Goal: Task Accomplishment & Management: Use online tool/utility

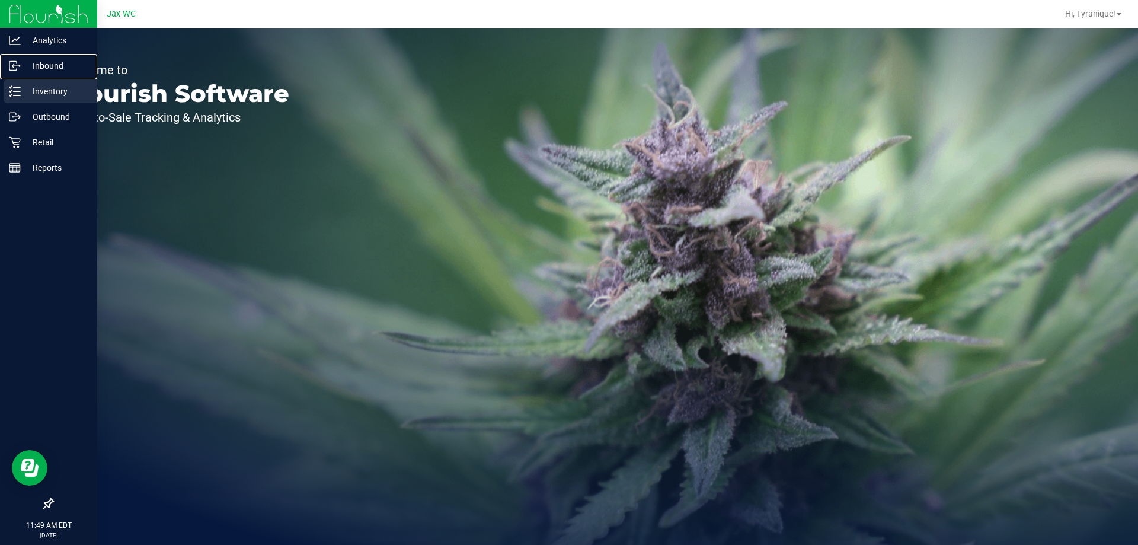
click at [44, 78] on link "Inbound" at bounding box center [48, 66] width 97 height 25
click at [47, 89] on p "Inventory" at bounding box center [56, 91] width 71 height 14
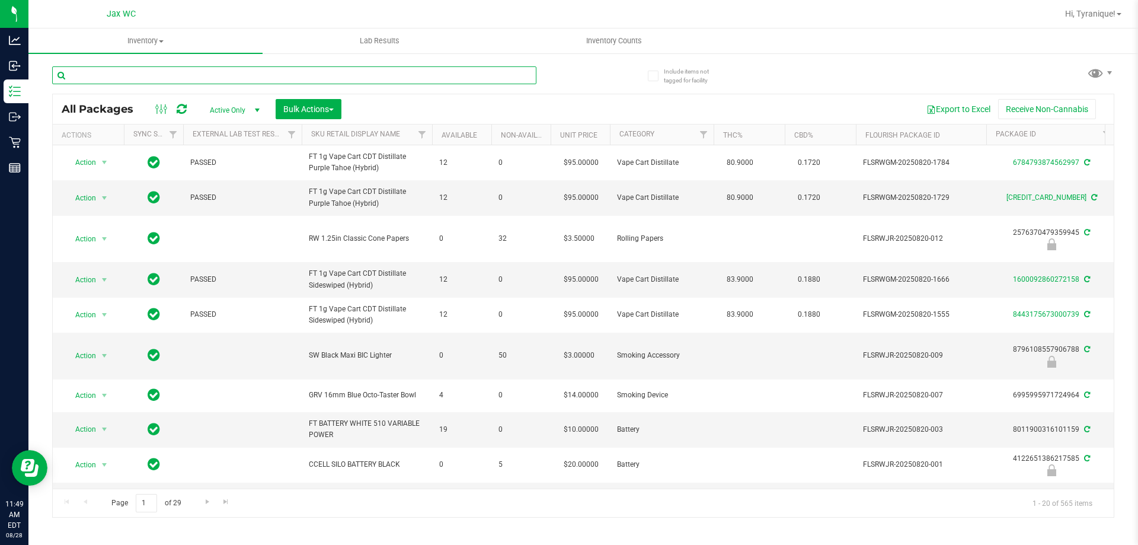
click at [273, 80] on input "text" at bounding box center [294, 75] width 484 height 18
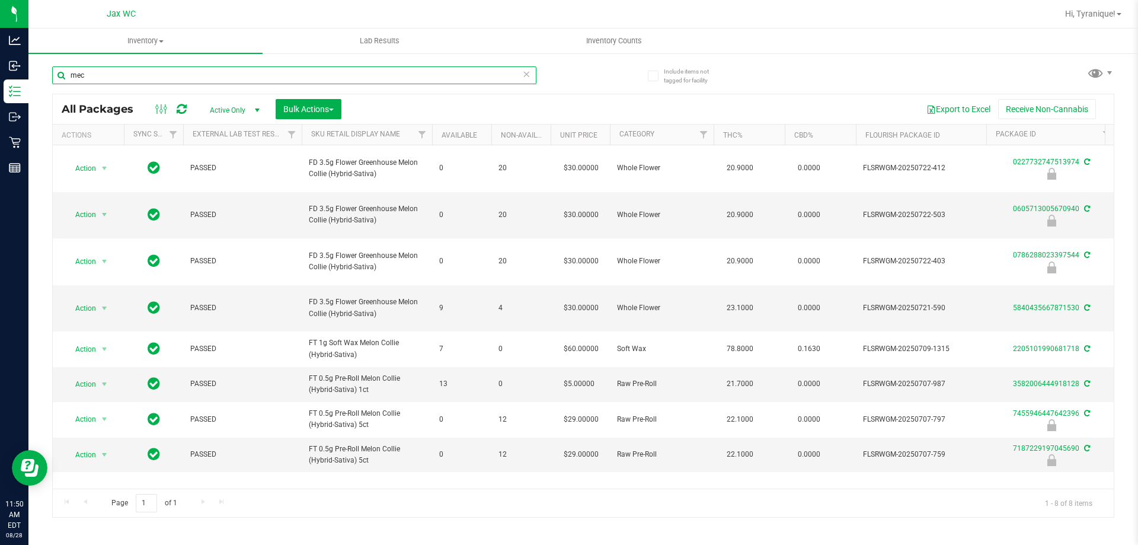
click at [182, 81] on input "mec" at bounding box center [294, 75] width 484 height 18
type input "7187229197045690"
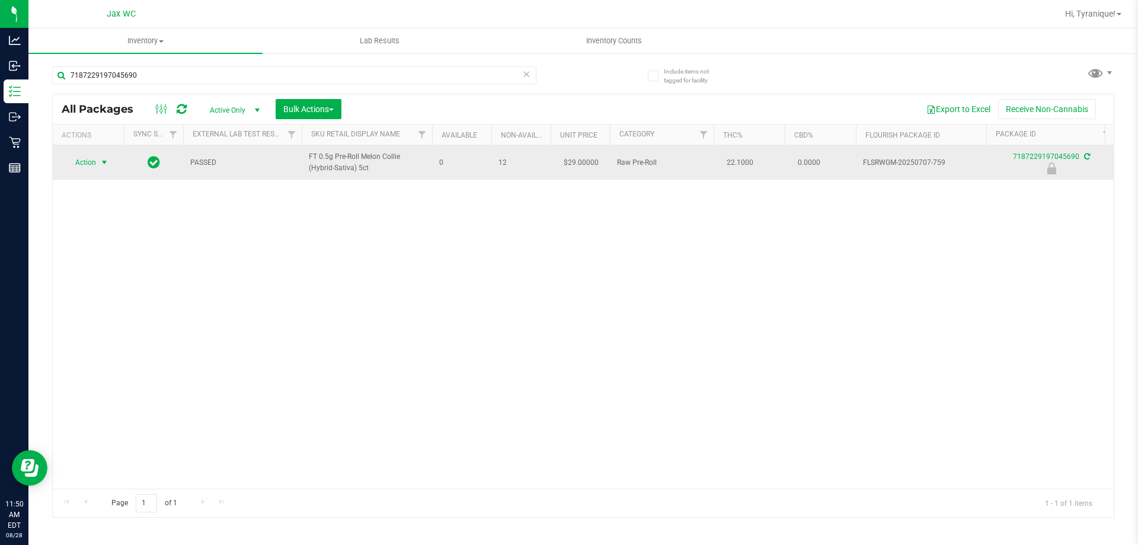
click at [86, 168] on span "Action" at bounding box center [81, 162] width 32 height 17
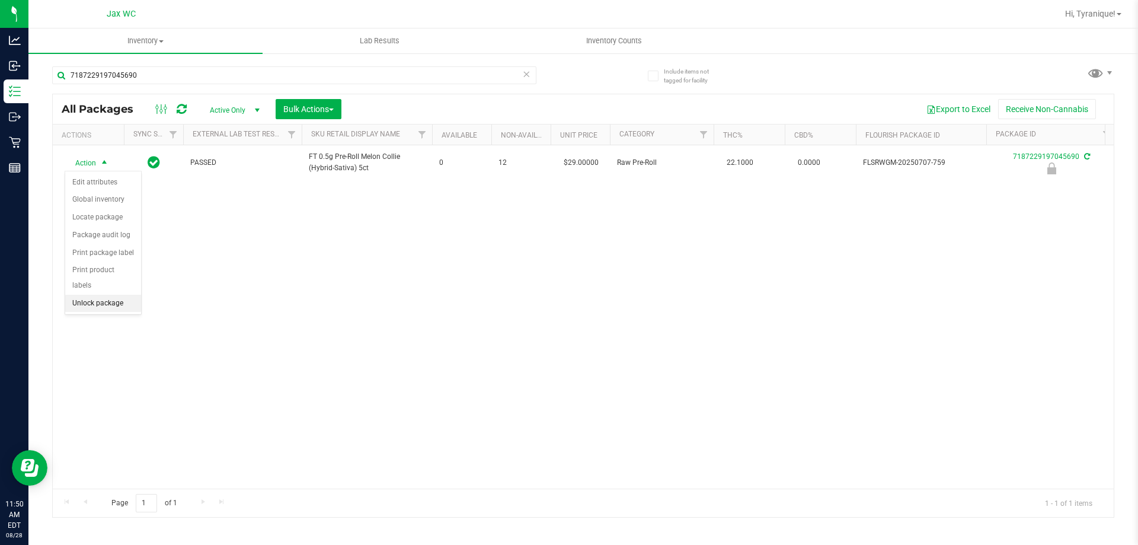
click at [121, 295] on li "Unlock package" at bounding box center [103, 304] width 76 height 18
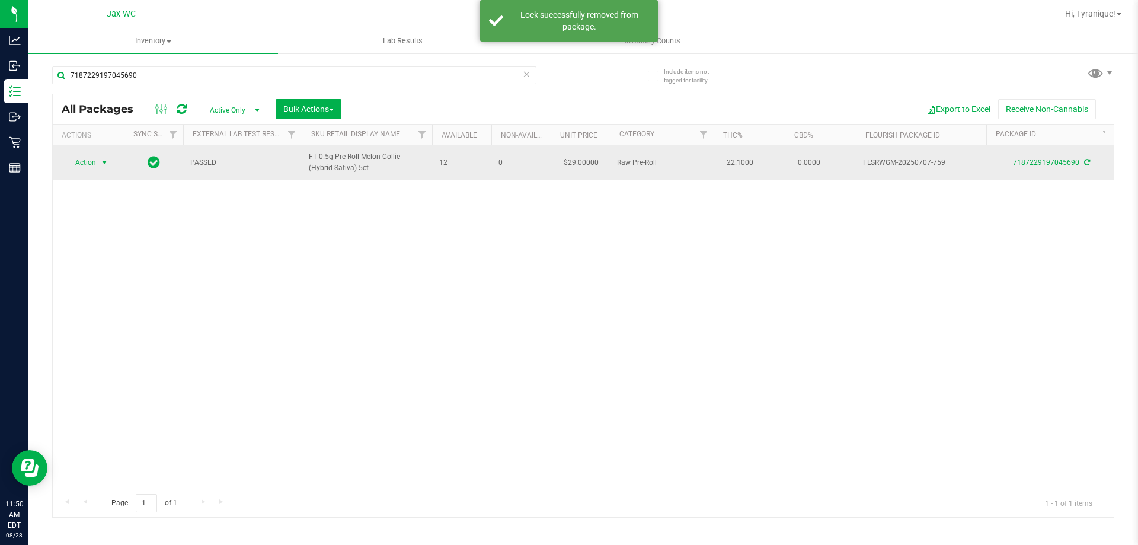
click at [101, 164] on span "select" at bounding box center [104, 162] width 9 height 9
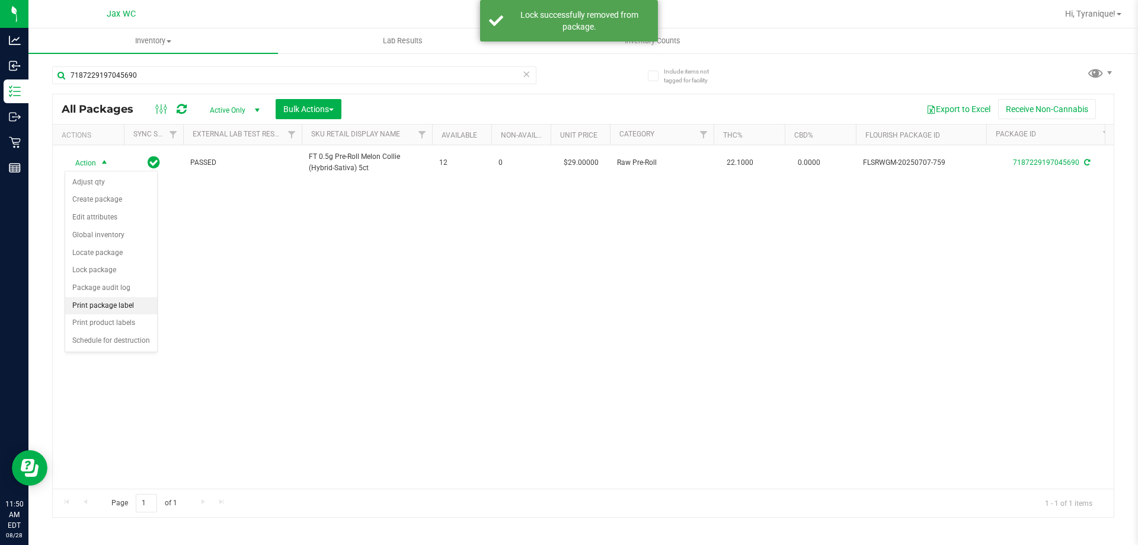
click at [130, 306] on li "Print package label" at bounding box center [111, 306] width 92 height 18
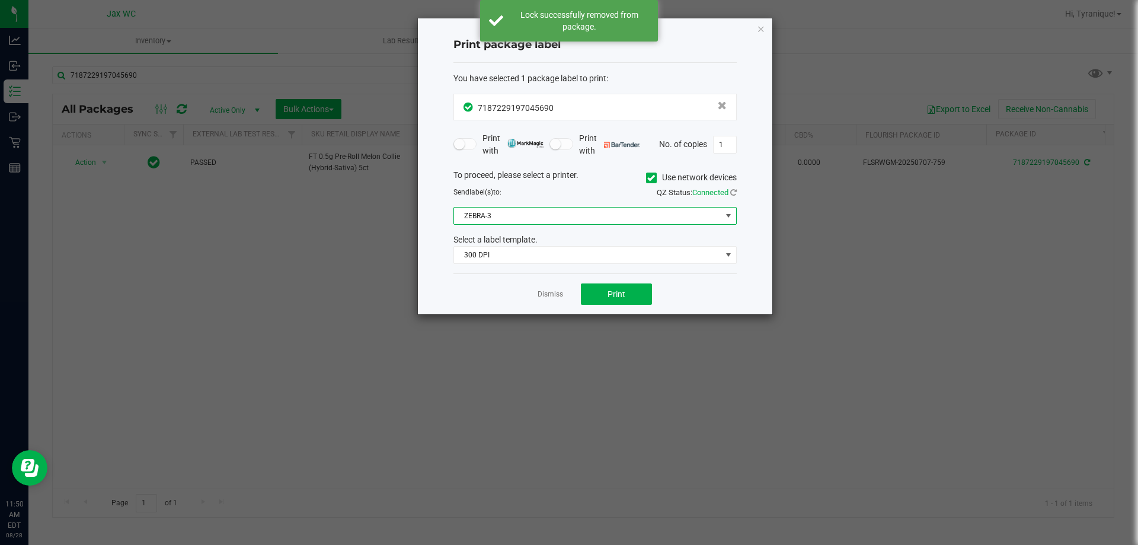
click at [583, 222] on span "ZEBRA-3" at bounding box center [587, 215] width 267 height 17
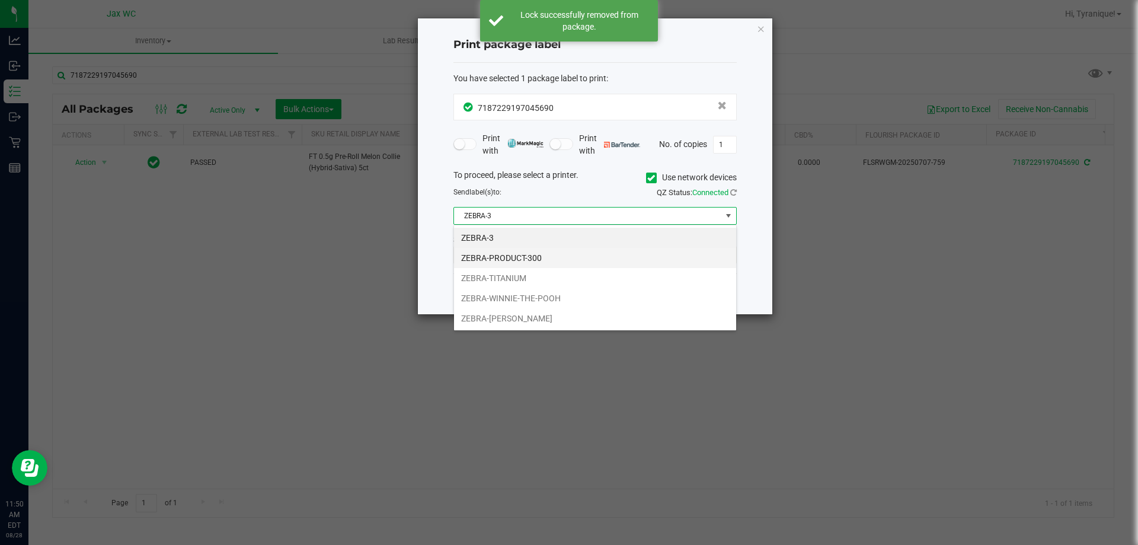
scroll to position [18, 283]
click at [558, 313] on li "ZEBRA-YOHANNA-LOGAN" at bounding box center [595, 318] width 282 height 20
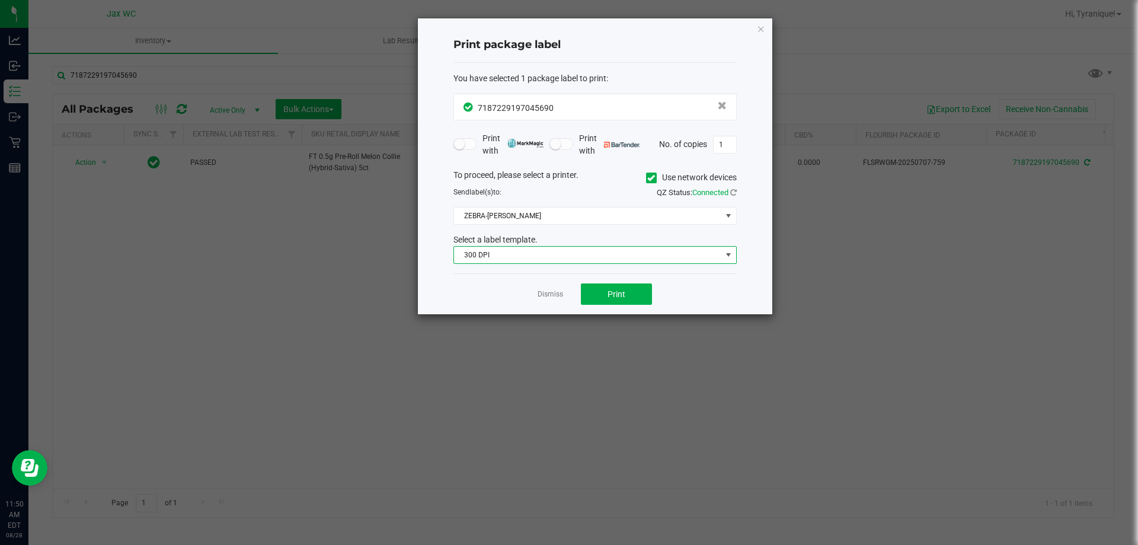
click at [561, 257] on span "300 DPI" at bounding box center [587, 255] width 267 height 17
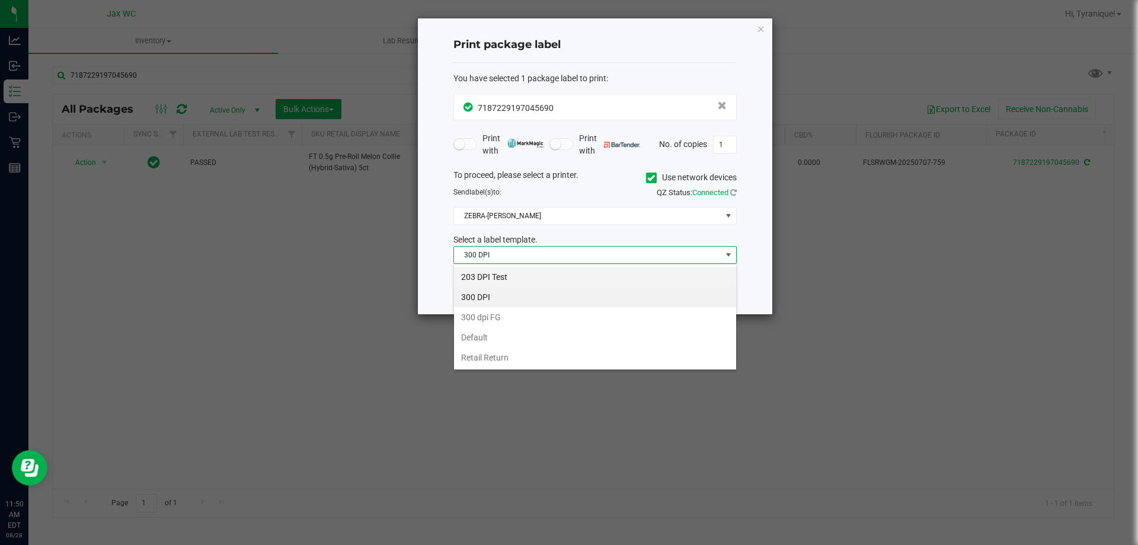
click at [556, 271] on li "203 DPI Test" at bounding box center [595, 277] width 282 height 20
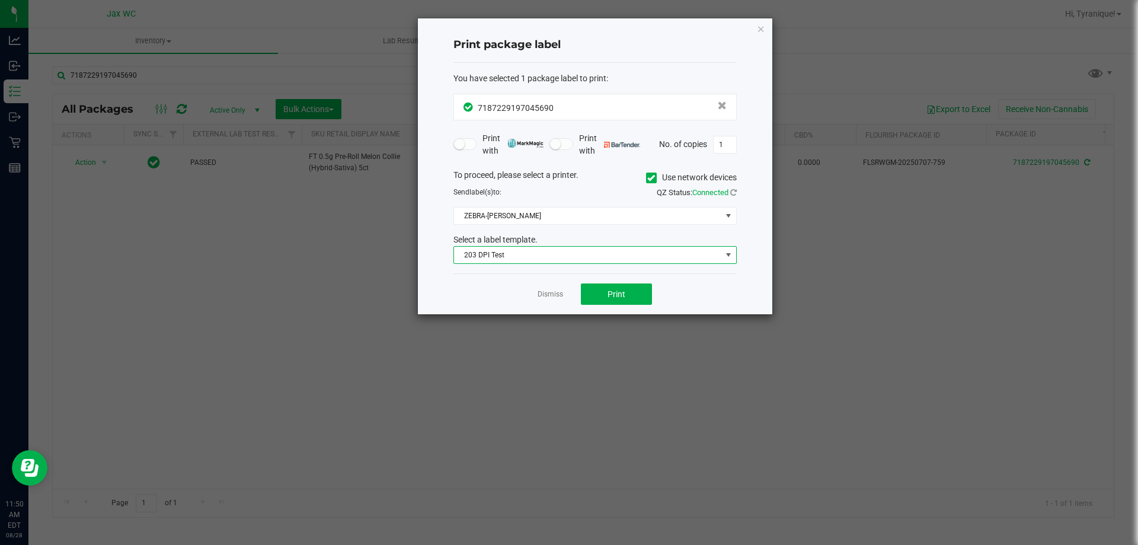
click at [449, 270] on div "Print package label You have selected 1 package label to print : 71872291970456…" at bounding box center [595, 166] width 354 height 296
click at [644, 282] on div "Dismiss Print" at bounding box center [594, 293] width 283 height 41
click at [643, 289] on button "Print" at bounding box center [616, 293] width 71 height 21
click at [759, 33] on icon "button" at bounding box center [761, 28] width 8 height 14
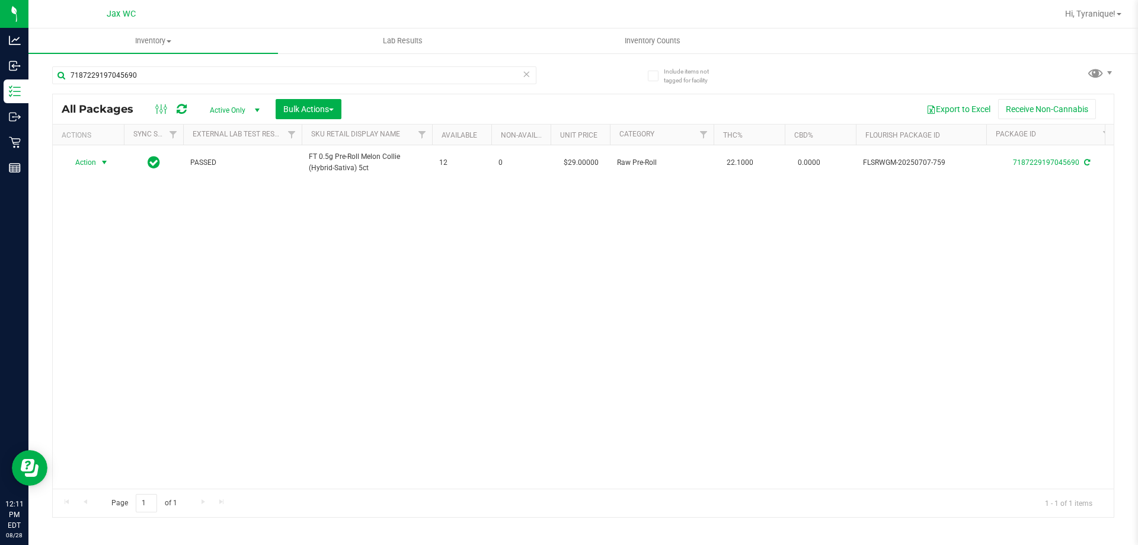
click at [378, 85] on div "7187229197045690" at bounding box center [294, 79] width 484 height 27
click at [374, 78] on input "7187229197045690" at bounding box center [294, 75] width 484 height 18
type input "4958122789995280"
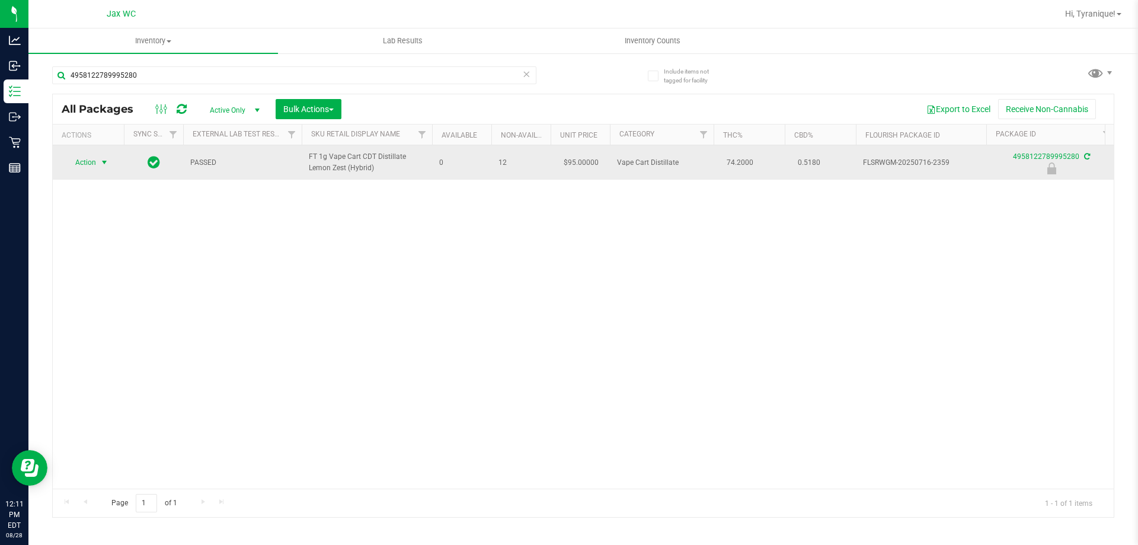
click at [96, 160] on span "Action" at bounding box center [81, 162] width 32 height 17
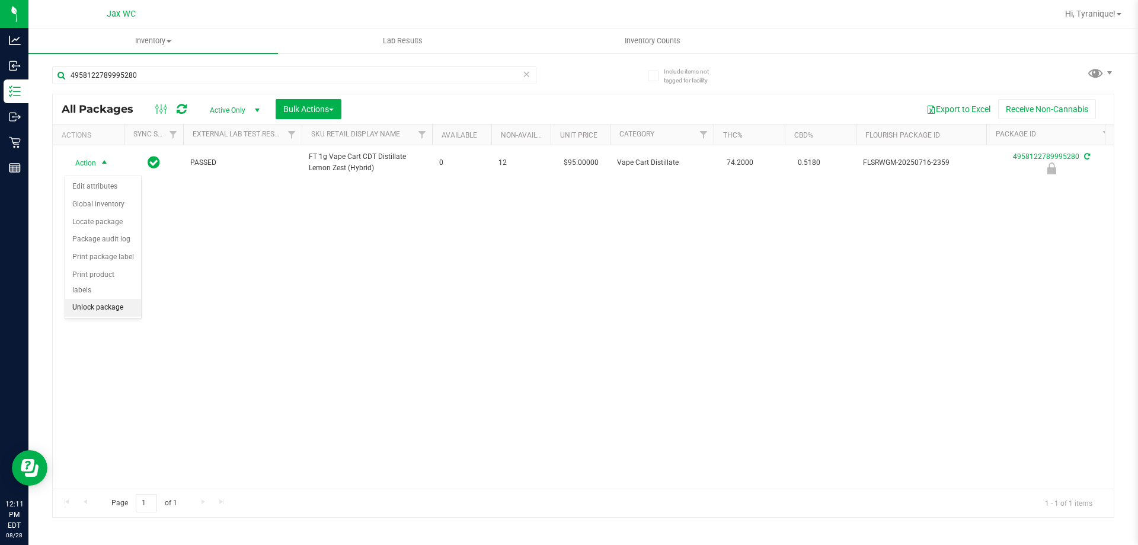
click at [104, 299] on li "Unlock package" at bounding box center [103, 308] width 76 height 18
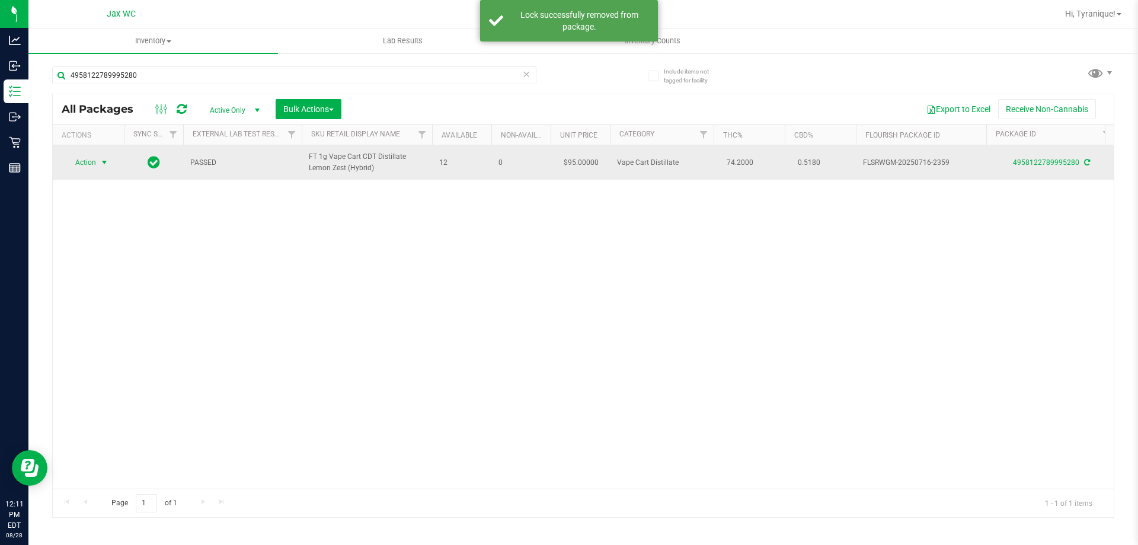
click at [105, 167] on span "select" at bounding box center [104, 162] width 9 height 9
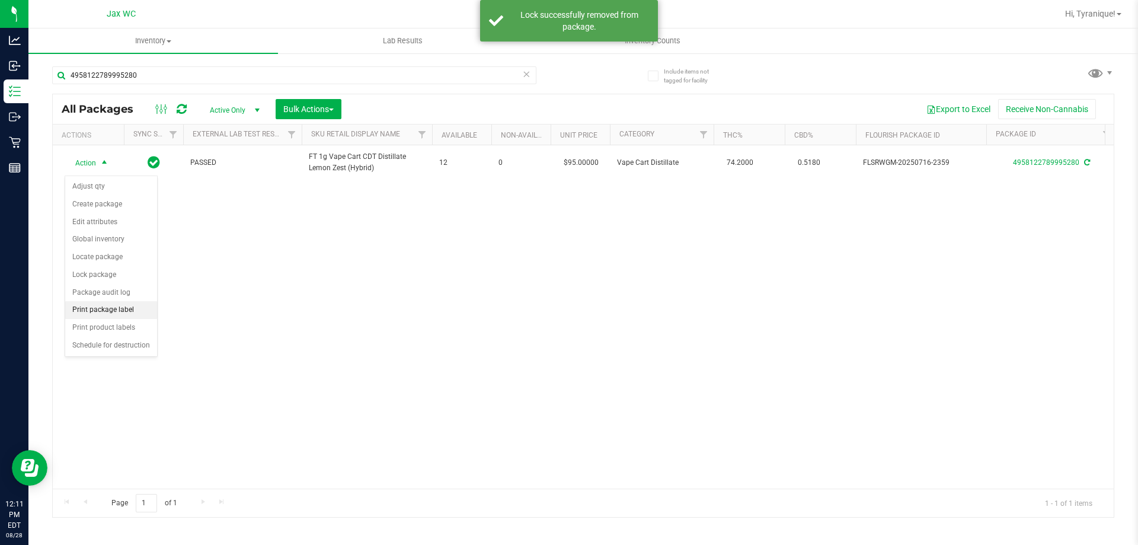
click at [107, 316] on li "Print package label" at bounding box center [111, 310] width 92 height 18
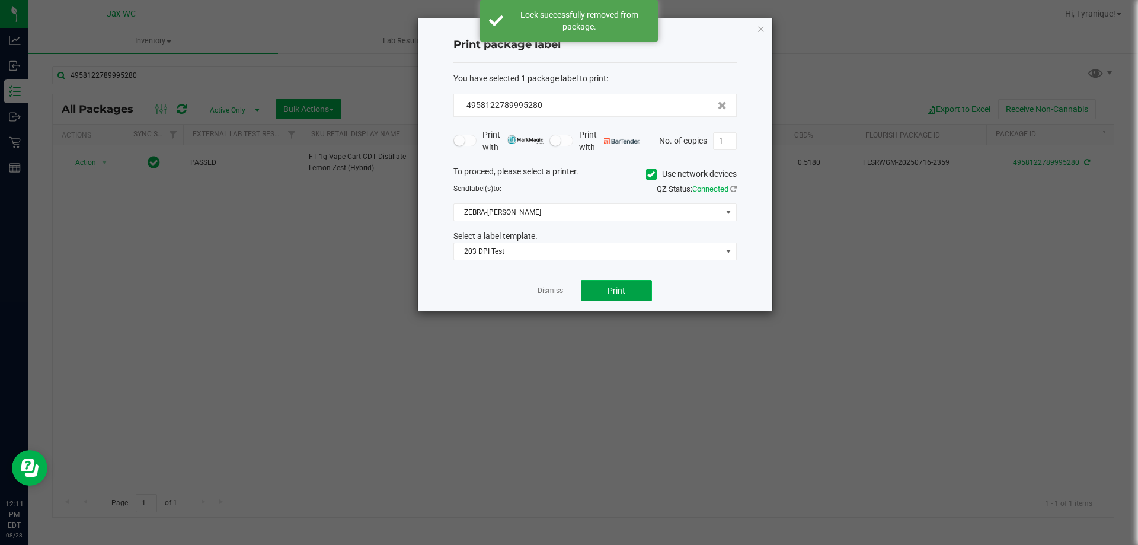
click at [620, 289] on span "Print" at bounding box center [616, 290] width 18 height 9
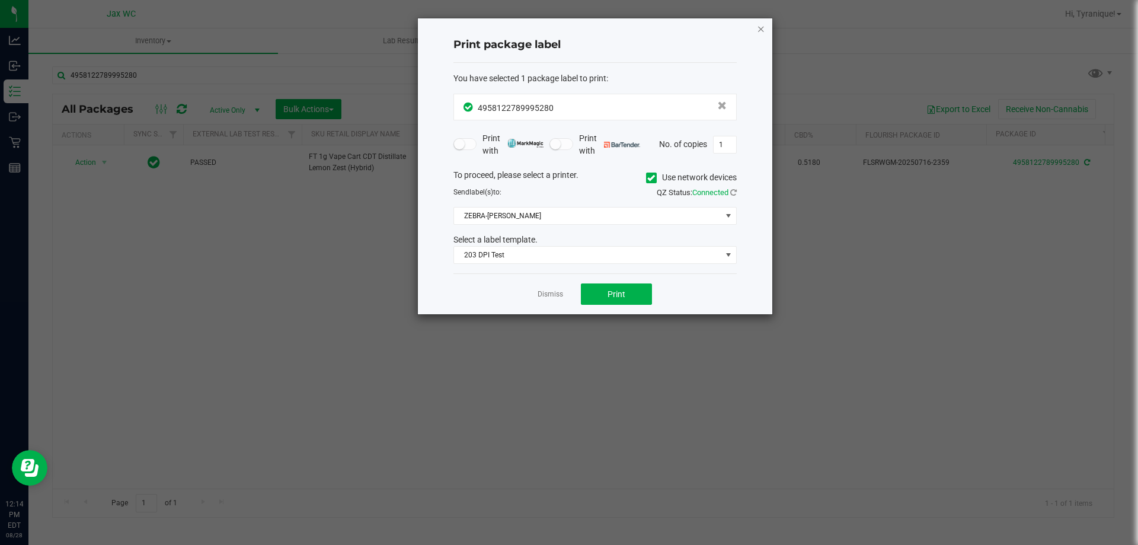
click at [761, 24] on icon "button" at bounding box center [761, 28] width 8 height 14
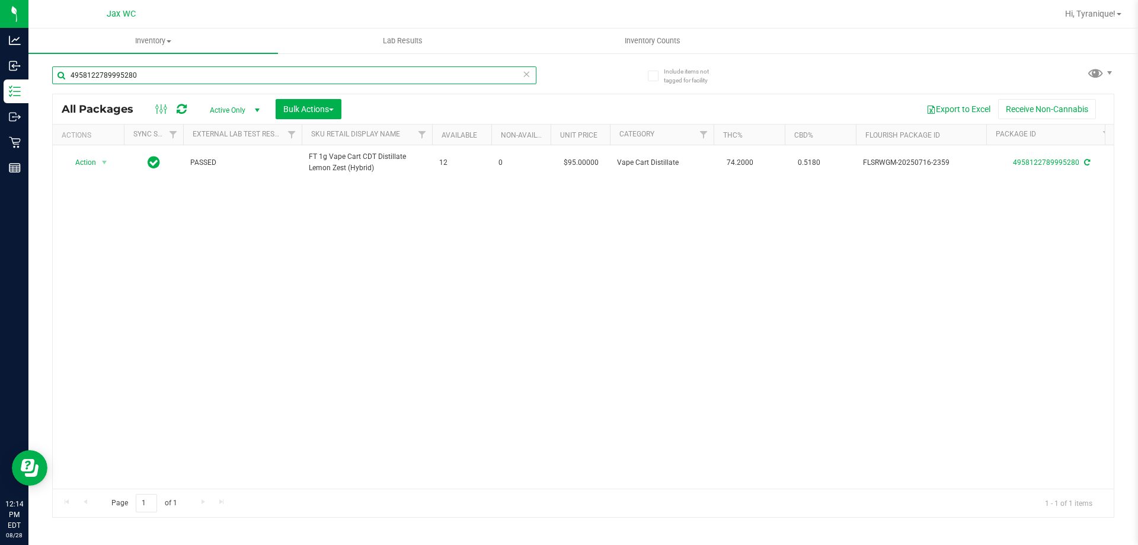
click at [231, 72] on input "4958122789995280" at bounding box center [294, 75] width 484 height 18
type input "8801901599926348"
drag, startPoint x: 76, startPoint y: 161, endPoint x: 83, endPoint y: 174, distance: 15.4
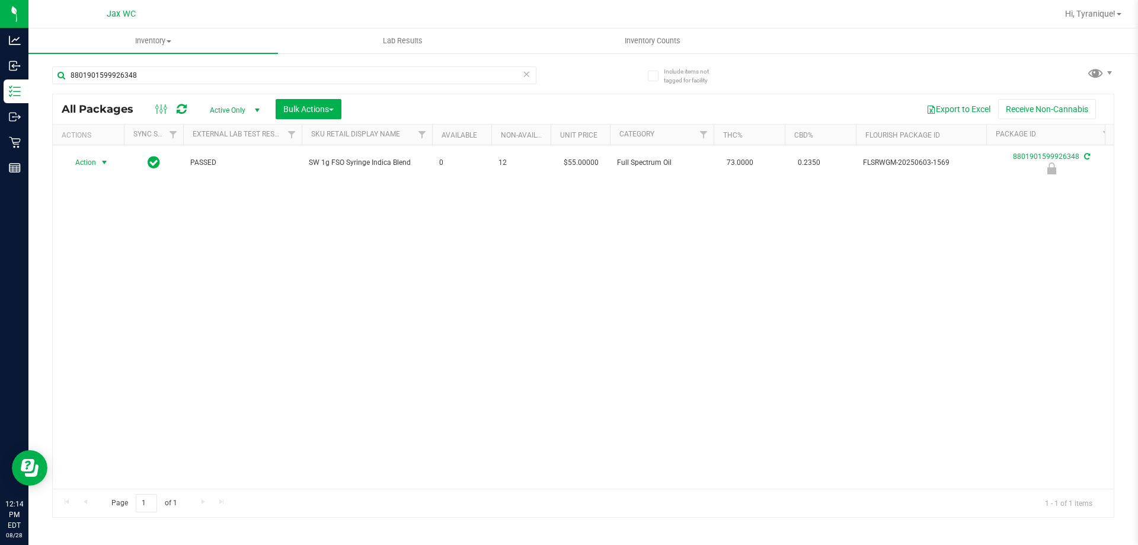
click at [76, 161] on span "Action" at bounding box center [81, 162] width 32 height 17
click at [111, 295] on li "Unlock package" at bounding box center [103, 304] width 76 height 18
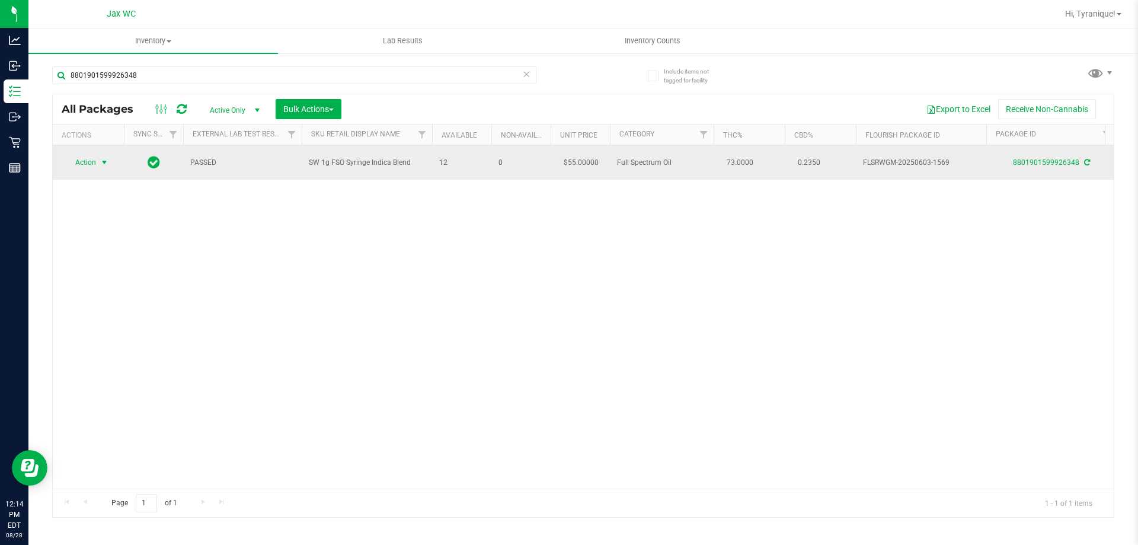
click at [100, 164] on span "select" at bounding box center [104, 162] width 9 height 9
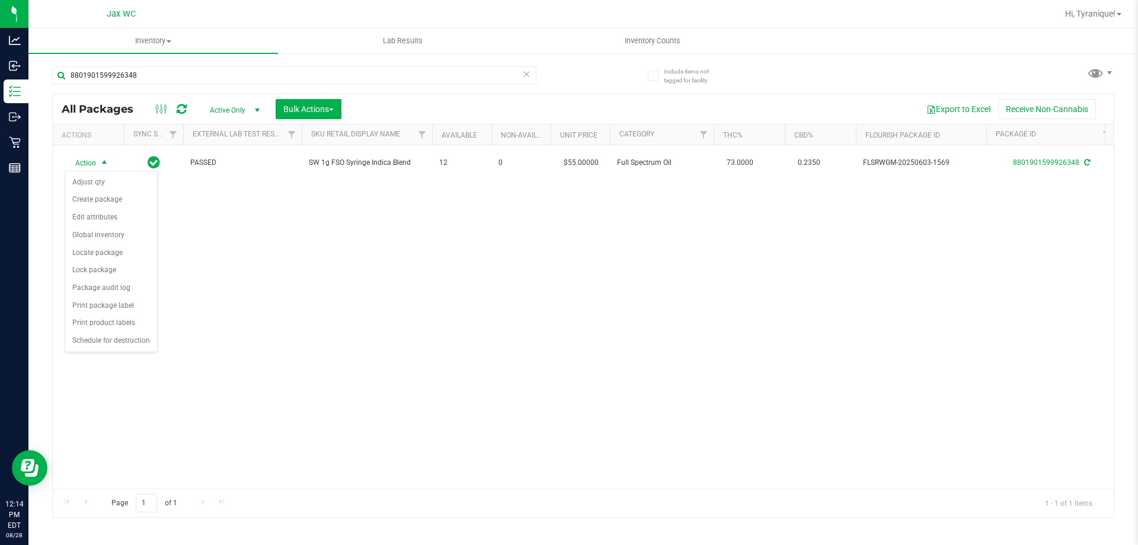
click at [283, 327] on div "Action Action Adjust qty Create package Edit attributes Global inventory Locate…" at bounding box center [583, 316] width 1061 height 343
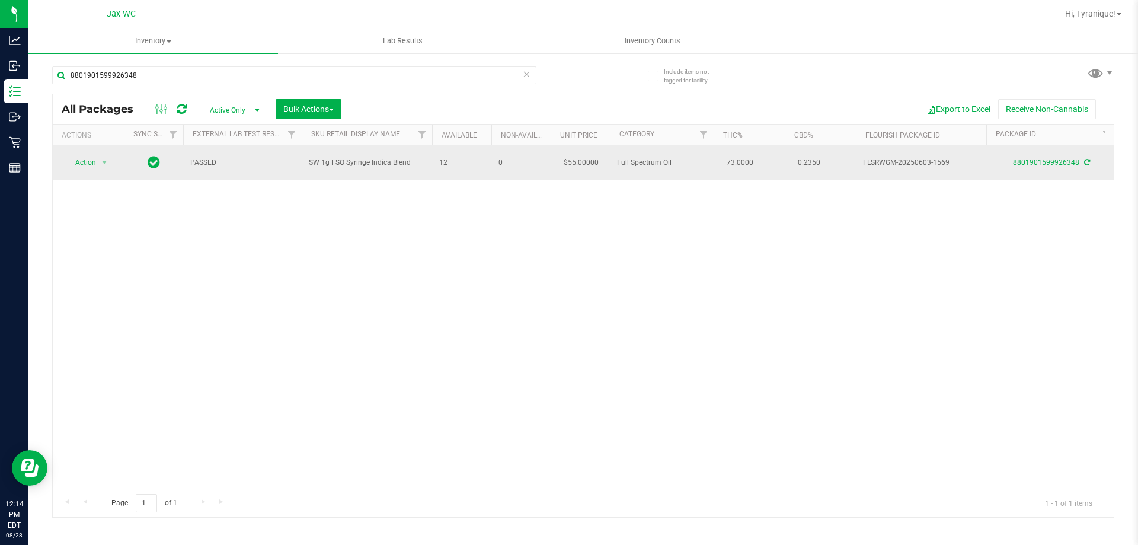
click at [87, 171] on td "Action Action Adjust qty Create package Edit attributes Global inventory Locate…" at bounding box center [88, 162] width 71 height 34
click at [90, 163] on span "Action" at bounding box center [81, 162] width 32 height 17
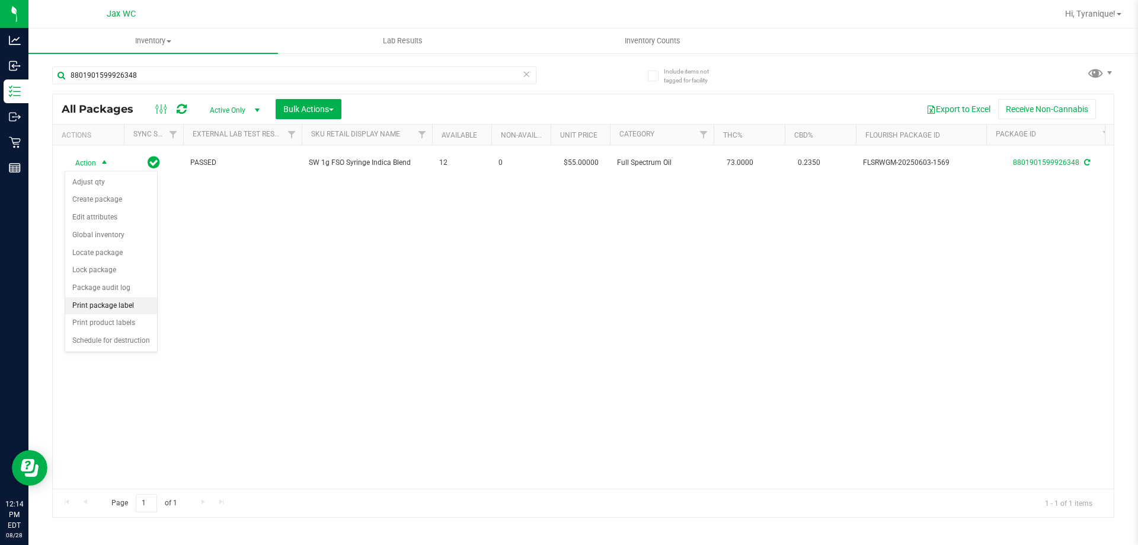
click at [124, 299] on li "Print package label" at bounding box center [111, 306] width 92 height 18
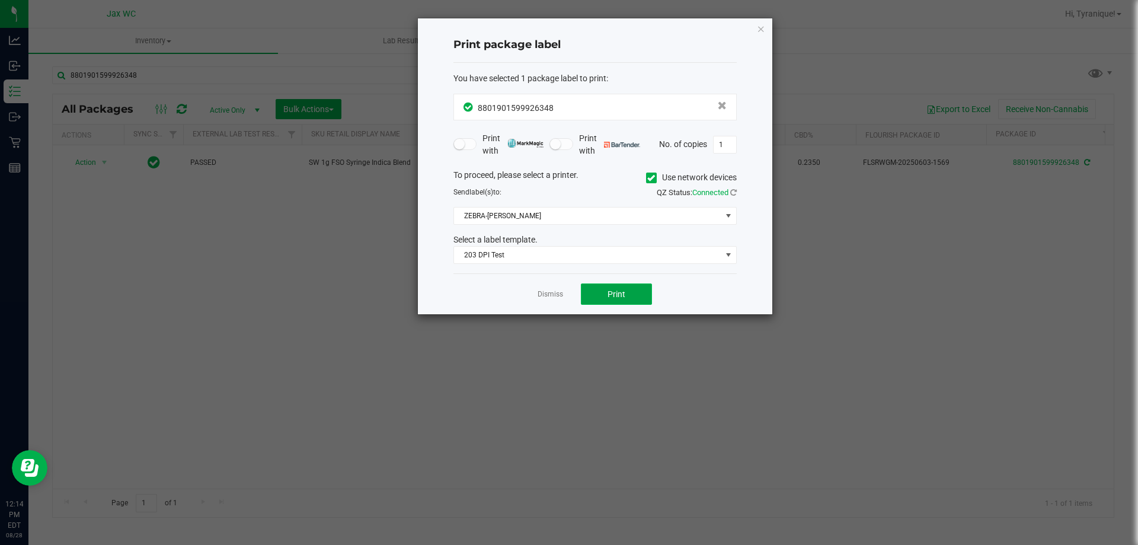
click at [597, 292] on button "Print" at bounding box center [616, 293] width 71 height 21
